Goal: Task Accomplishment & Management: Complete application form

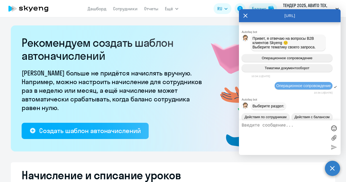
select select "10"
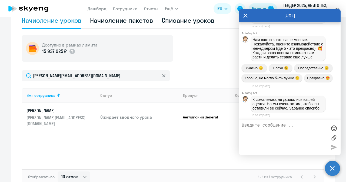
click at [246, 13] on icon at bounding box center [245, 15] width 4 height 13
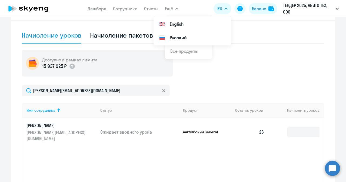
scroll to position [168, 0]
click at [128, 7] on link "Сотрудники" at bounding box center [125, 8] width 25 height 5
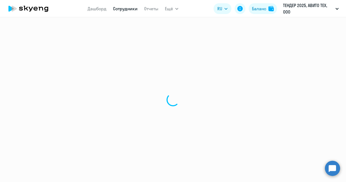
select select "30"
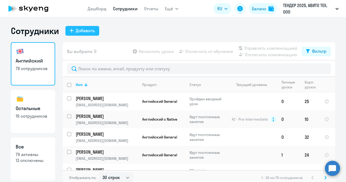
click at [89, 30] on div "Добавить" at bounding box center [85, 30] width 19 height 6
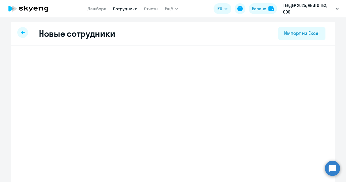
select select "english_adult_not_native_speaker"
select select "3"
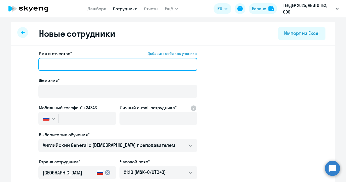
click at [86, 69] on input "Имя и отчество* Добавить себя как ученика" at bounding box center [117, 64] width 159 height 13
paste input "[PERSON_NAME]"
type input "[PERSON_NAME]"
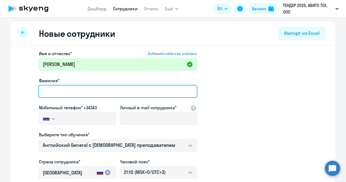
click at [64, 93] on input "Фамилия*" at bounding box center [117, 91] width 159 height 13
paste input "[PERSON_NAME]"
click at [49, 91] on input "[PERSON_NAME]" at bounding box center [117, 91] width 159 height 13
type input "[PERSON_NAME]"
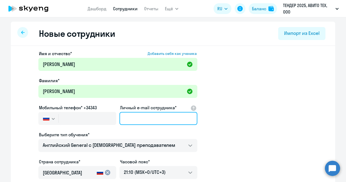
paste input "[EMAIL_ADDRESS][DOMAIN_NAME]"
click at [129, 117] on input "Личный e-mail сотрудника*" at bounding box center [158, 118] width 78 height 13
type input "[EMAIL_ADDRESS][DOMAIN_NAME]"
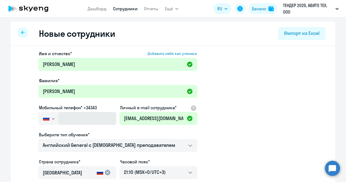
drag, startPoint x: 61, startPoint y: 125, endPoint x: 63, endPoint y: 123, distance: 3.1
click at [63, 123] on div "Мобильный телефон* +34343 [GEOGRAPHIC_DATA] +7 [GEOGRAPHIC_DATA] +7 [GEOGRAPHIC…" at bounding box center [77, 115] width 78 height 23
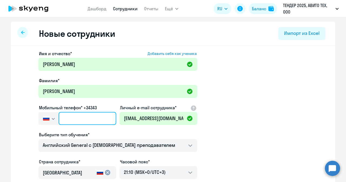
click at [63, 123] on input "text" at bounding box center [88, 118] width 58 height 13
paste input "[PHONE_NUMBER]"
type input "[PHONE_NUMBER]"
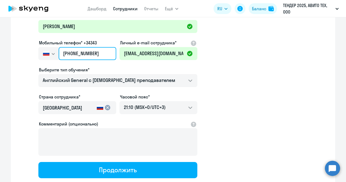
scroll to position [65, 0]
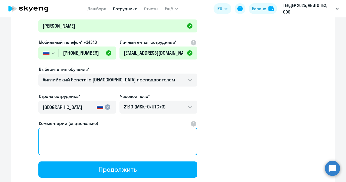
click at [69, 138] on textarea "Комментарий (опционально)" at bounding box center [117, 142] width 159 height 28
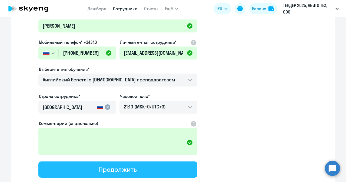
click at [110, 168] on div "Продолжить" at bounding box center [118, 169] width 38 height 9
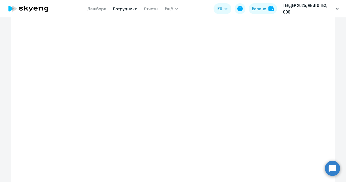
select select "english_adult_not_native_speaker"
select select "3"
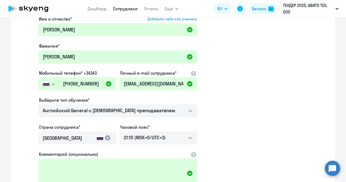
scroll to position [3, 0]
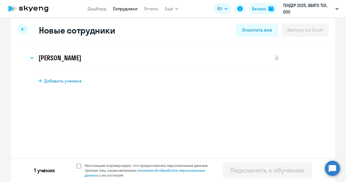
click at [76, 164] on span at bounding box center [78, 165] width 5 height 5
click at [76, 163] on input "Настоящим подтверждаю, что предоставляю персональные данные третьих лиц, ознако…" at bounding box center [76, 163] width 0 height 0
checkbox input "true"
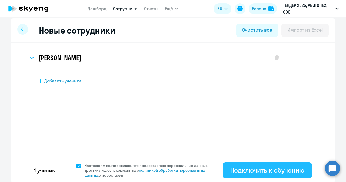
click at [248, 171] on div "Подключить к обучению" at bounding box center [267, 170] width 74 height 9
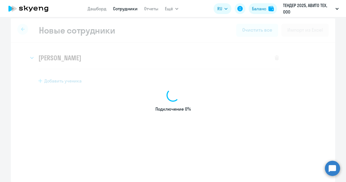
select select "english_adult_not_native_speaker"
select select "3"
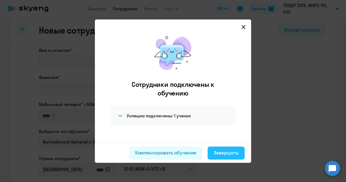
click at [229, 151] on div "Завершить" at bounding box center [225, 152] width 25 height 7
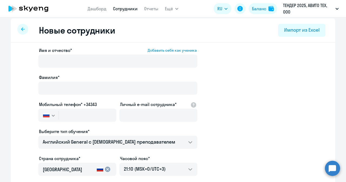
select select "30"
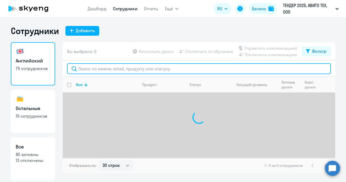
click at [117, 67] on input "text" at bounding box center [199, 68] width 264 height 11
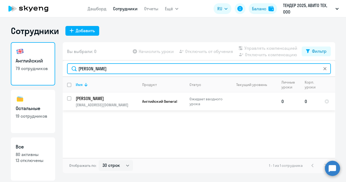
type input "[PERSON_NAME]"
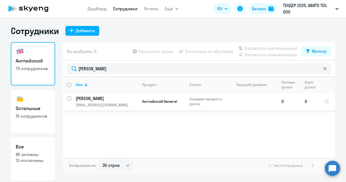
click at [70, 98] on input "select row 42975167" at bounding box center [72, 101] width 11 height 11
checkbox input "true"
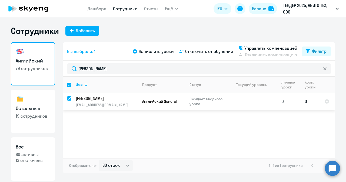
click at [138, 100] on td "Английский General" at bounding box center [161, 101] width 47 height 18
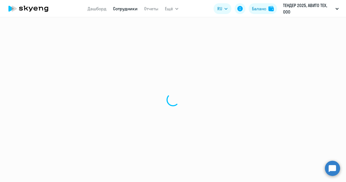
select select "english"
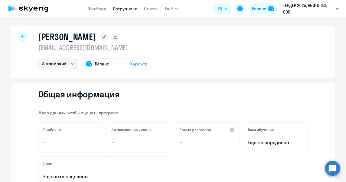
click at [135, 62] on span "0 уроков" at bounding box center [138, 64] width 18 height 6
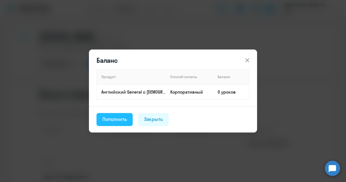
click at [122, 118] on div "Пополнить" at bounding box center [114, 119] width 24 height 7
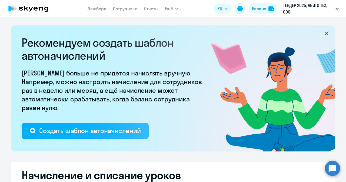
select select "10"
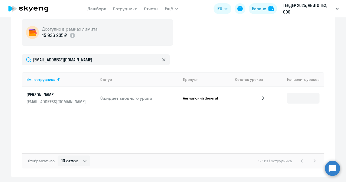
scroll to position [214, 0]
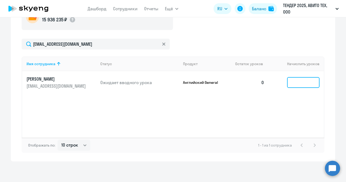
click at [295, 78] on input at bounding box center [303, 82] width 32 height 11
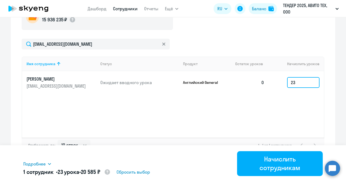
type input "23"
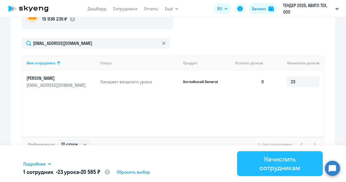
click at [268, 165] on div "Начислить сотрудникам" at bounding box center [280, 163] width 71 height 17
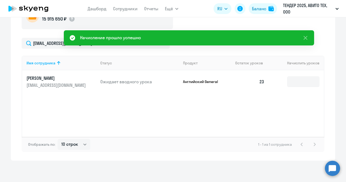
click at [335, 165] on circle at bounding box center [332, 168] width 15 height 15
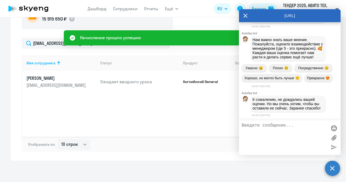
scroll to position [22880, 0]
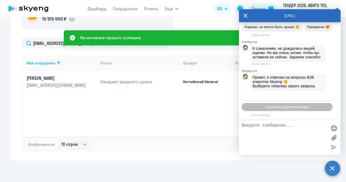
click at [294, 96] on span "Операционное сопровождение" at bounding box center [287, 97] width 51 height 4
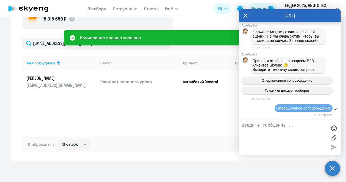
scroll to position [22975, 0]
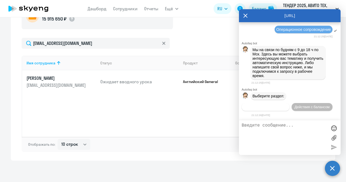
click at [279, 108] on span "Действия по сотрудникам" at bounding box center [266, 107] width 42 height 4
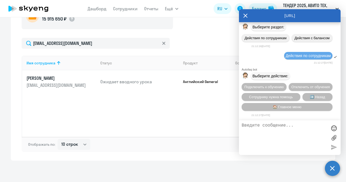
scroll to position [23055, 0]
click at [286, 83] on button "Подключить к обучению" at bounding box center [264, 87] width 45 height 8
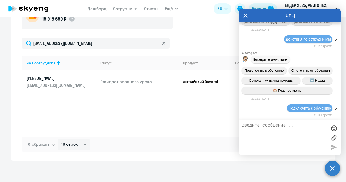
scroll to position [23124, 0]
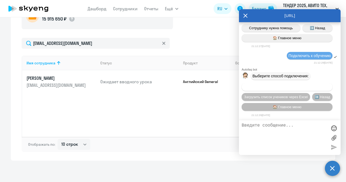
click at [285, 88] on span "Добавить учеников вручную" at bounding box center [287, 87] width 46 height 4
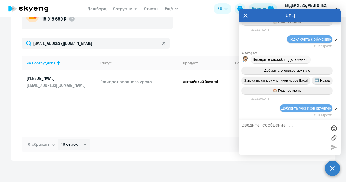
scroll to position [23392, 0]
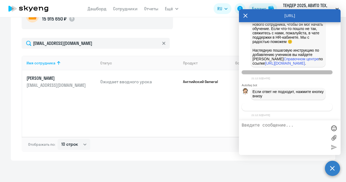
click at [278, 109] on span "Связаться с менеджером" at bounding box center [286, 107] width 41 height 4
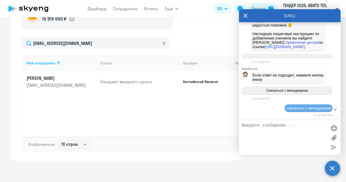
click at [271, 129] on textarea at bounding box center [284, 137] width 85 height 29
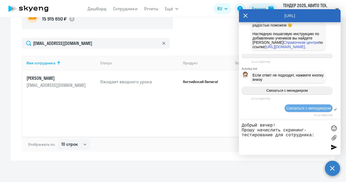
paste textarea "[PERSON_NAME]"
click at [261, 141] on textarea "Добрый вечер! Прошу начислить скрининг-тестирование для сотрудника: [PERSON_NAM…" at bounding box center [284, 137] width 85 height 29
click at [313, 141] on textarea "Добрый вечер! Прошу начислить скрининг-тестирование для сотрудника: [PERSON_NAM…" at bounding box center [284, 137] width 85 height 29
paste textarea "[EMAIL_ADDRESS][DOMAIN_NAME]"
click at [262, 146] on textarea "Добрый вечер! Прошу начислить скрининг-тестирование для сотрудника: [PERSON_NAM…" at bounding box center [284, 137] width 85 height 29
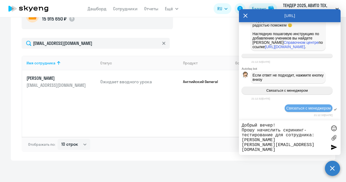
click at [296, 144] on textarea "Добрый вечер! Прошу начислить скрининг-тестирование для сотрудника: [PERSON_NAM…" at bounding box center [284, 137] width 85 height 29
paste textarea "[PHONE_NUMBER]"
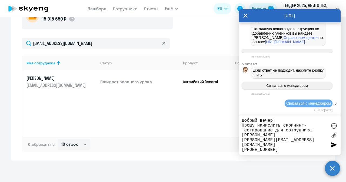
type textarea "Добрый вечер! Прошу начислить скрининг-тестирование для сотрудника: [PERSON_NAM…"
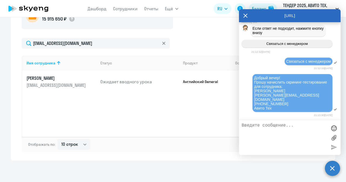
scroll to position [23451, 0]
click at [248, 16] on div "[URL]" at bounding box center [290, 15] width 102 height 13
